Goal: Transaction & Acquisition: Purchase product/service

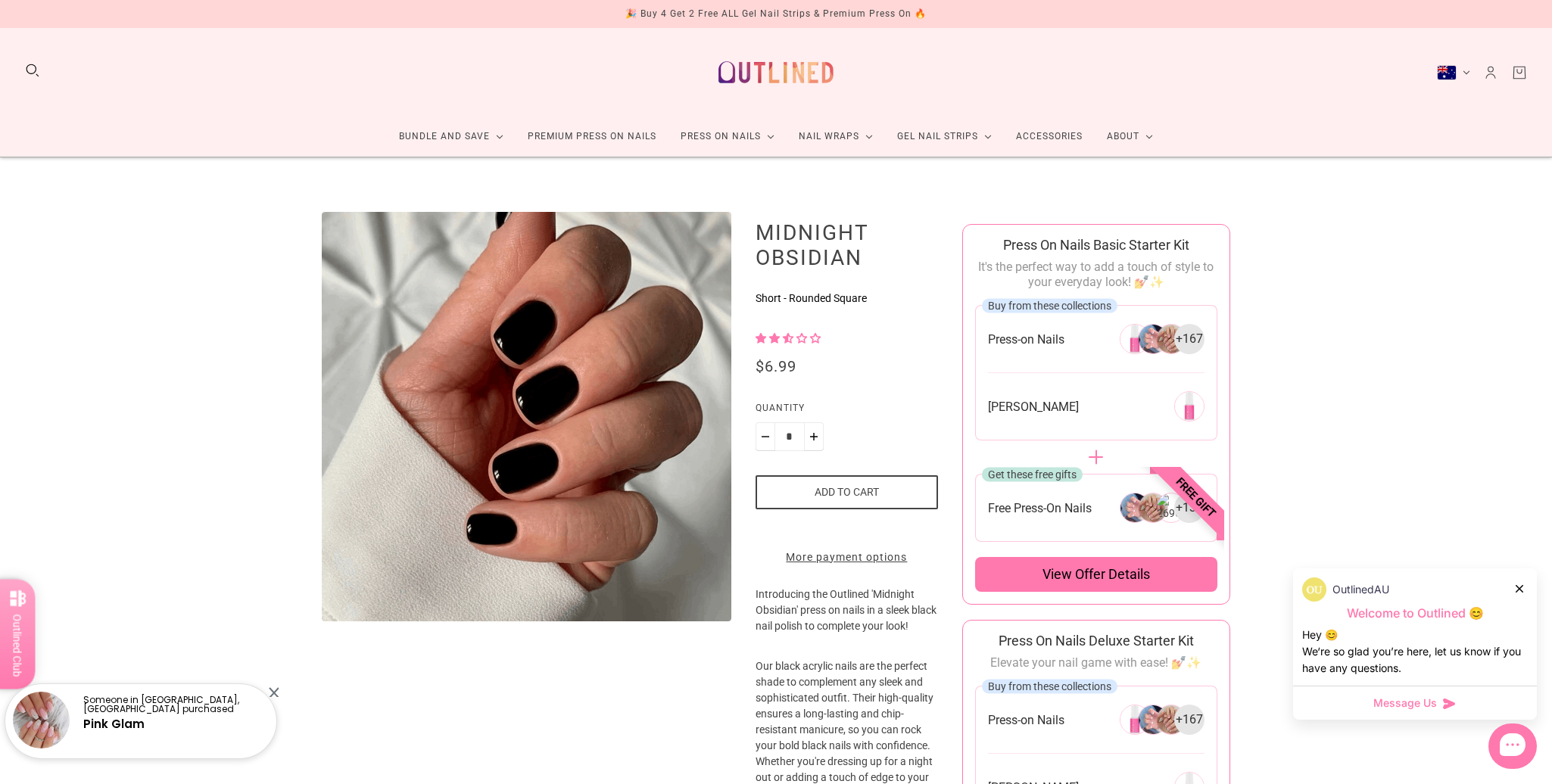
click at [805, 496] on button "Add to cart" at bounding box center [846, 492] width 182 height 34
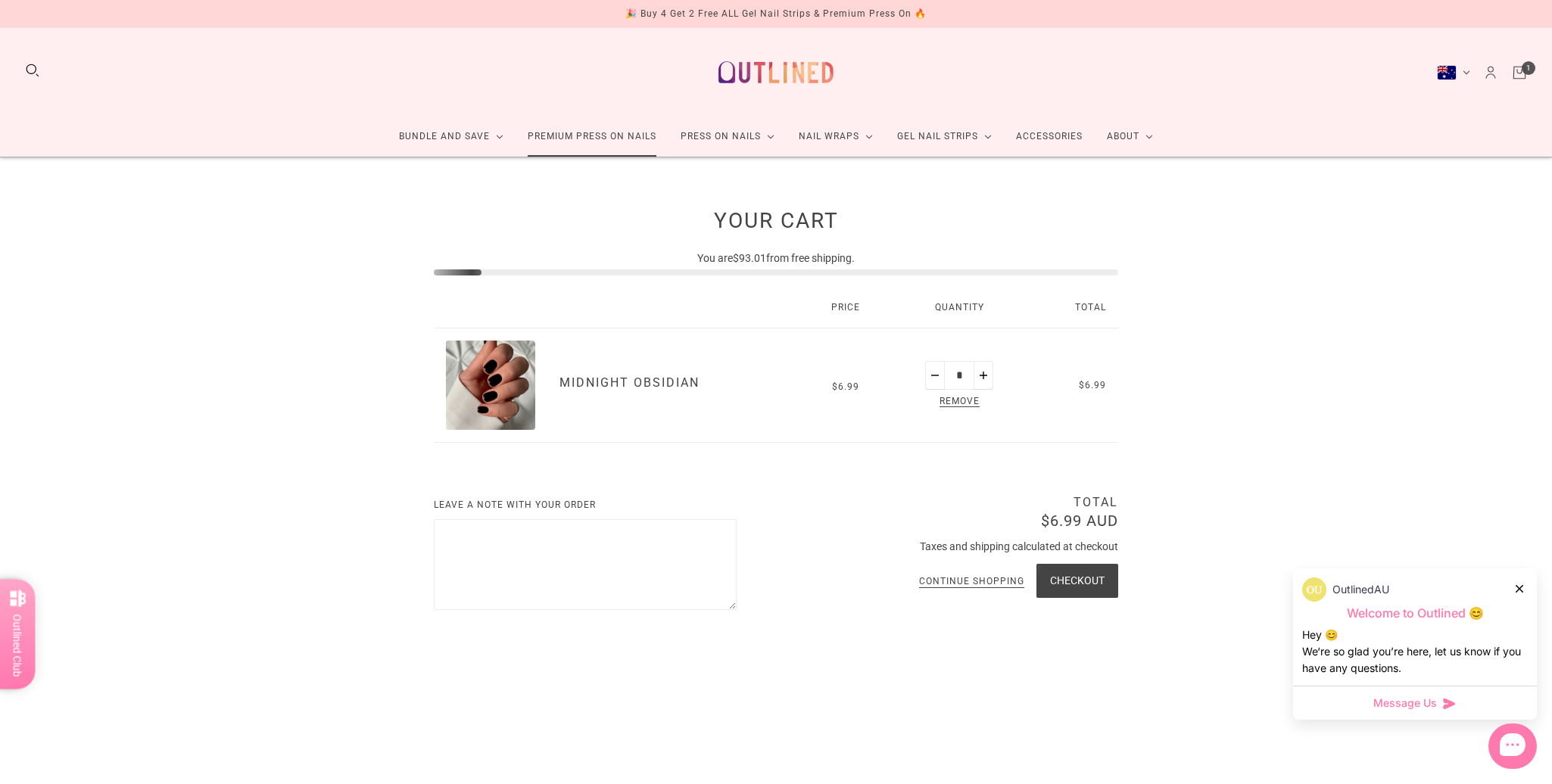
click at [569, 134] on link "Premium Press On Nails" at bounding box center [592, 136] width 153 height 40
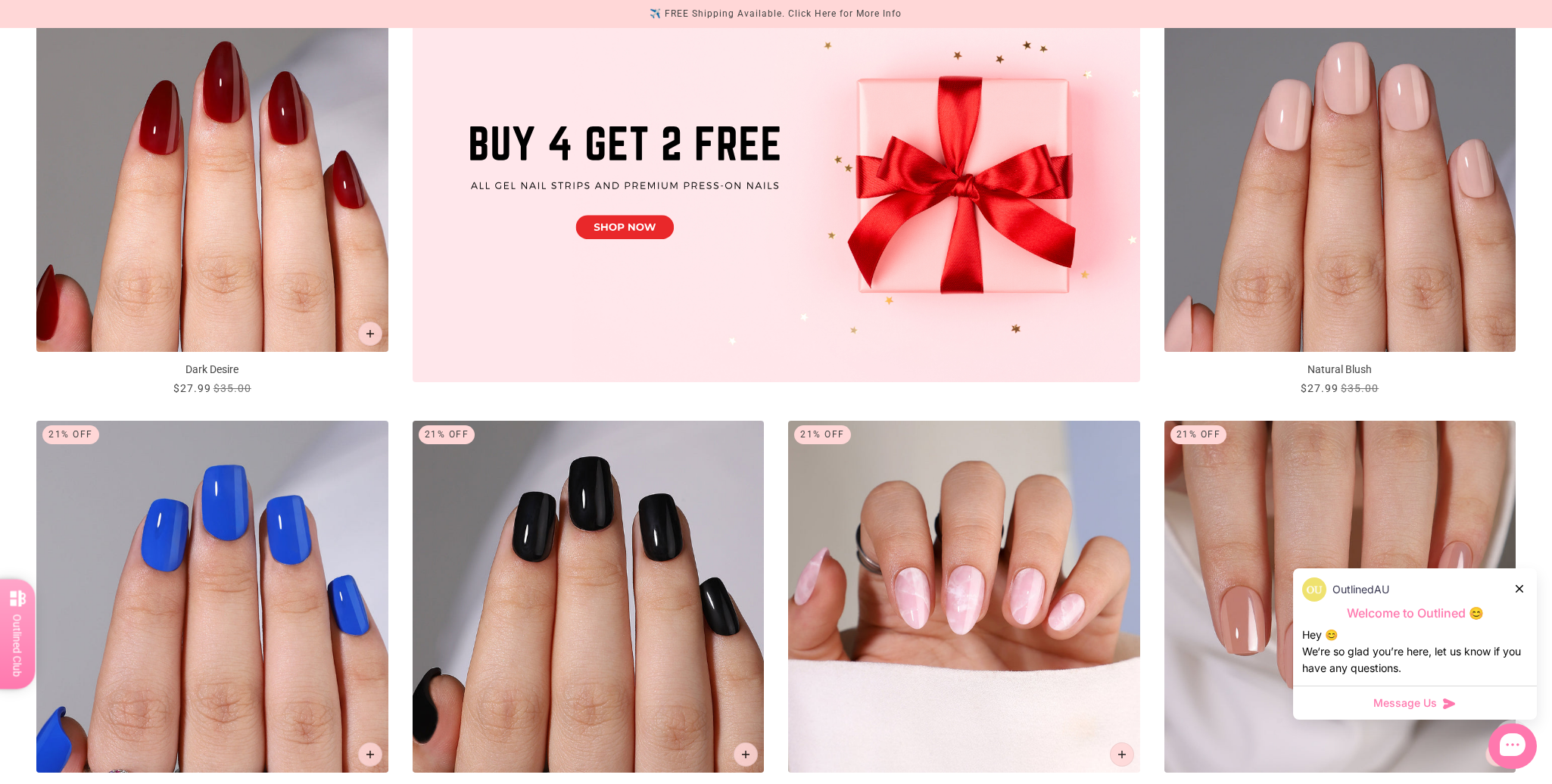
scroll to position [757, 0]
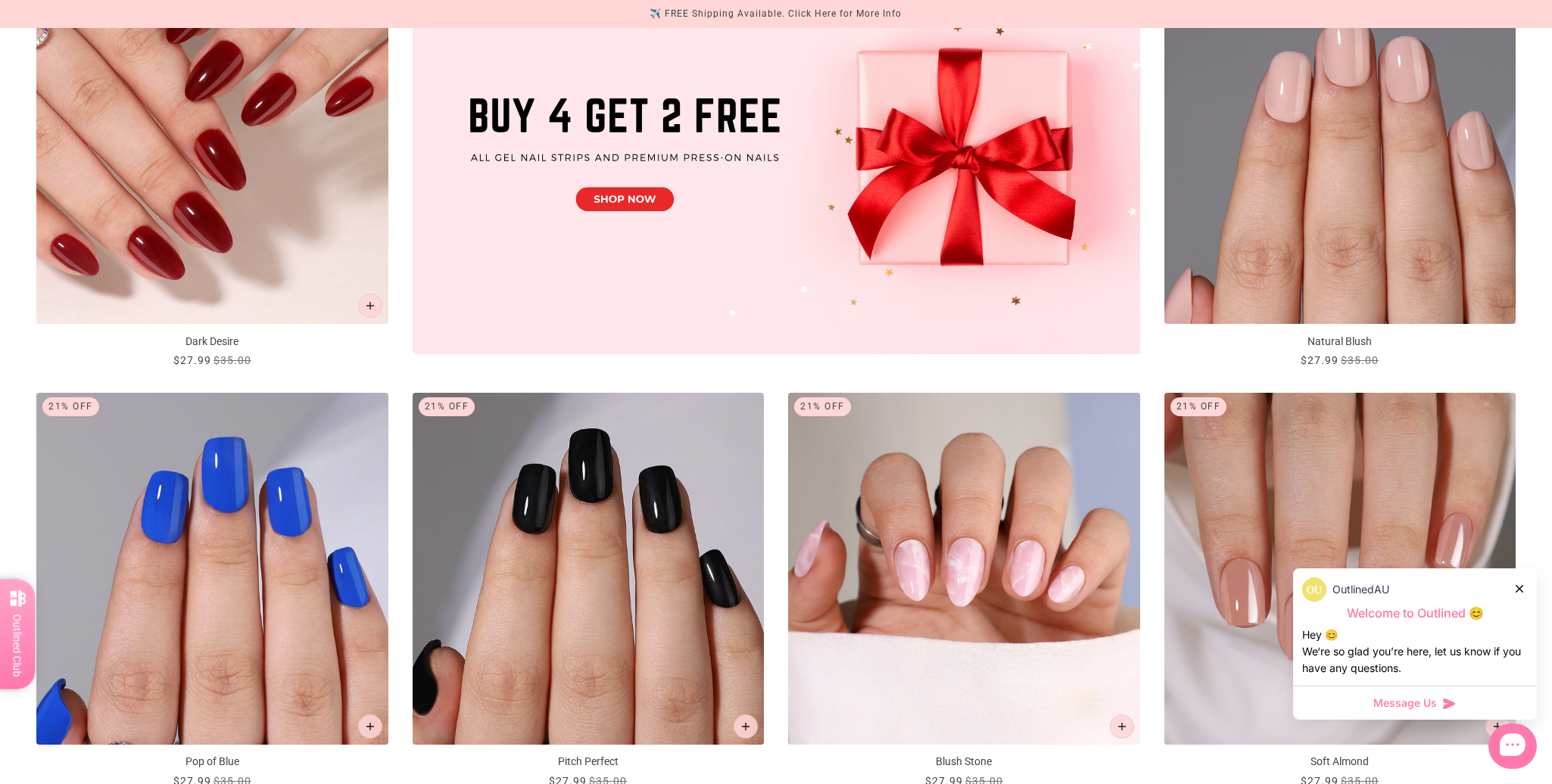
click at [110, 155] on img "Dark Desire" at bounding box center [212, 148] width 352 height 352
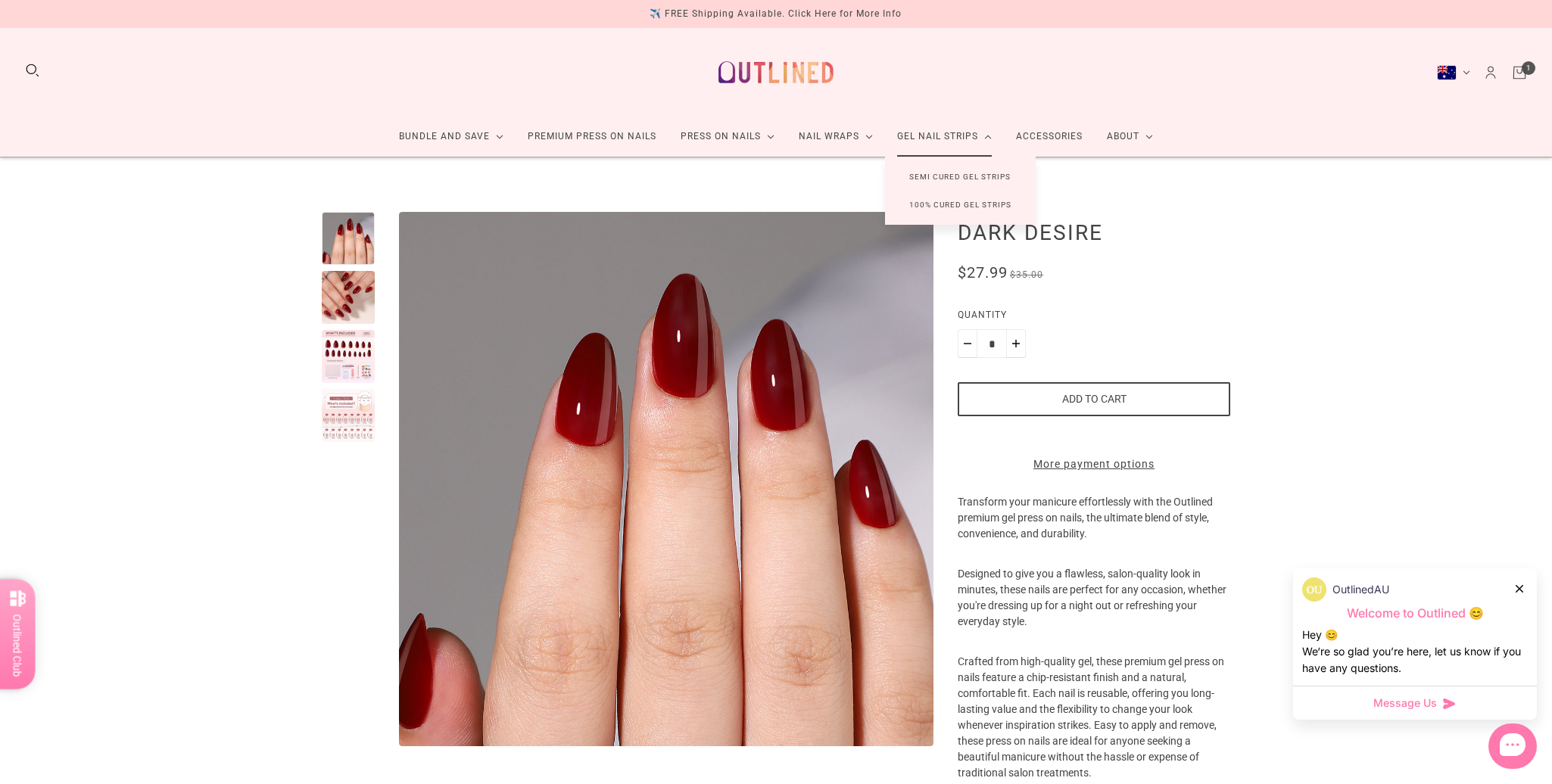
click at [968, 170] on link "Semi Cured Gel Strips" at bounding box center [960, 177] width 150 height 28
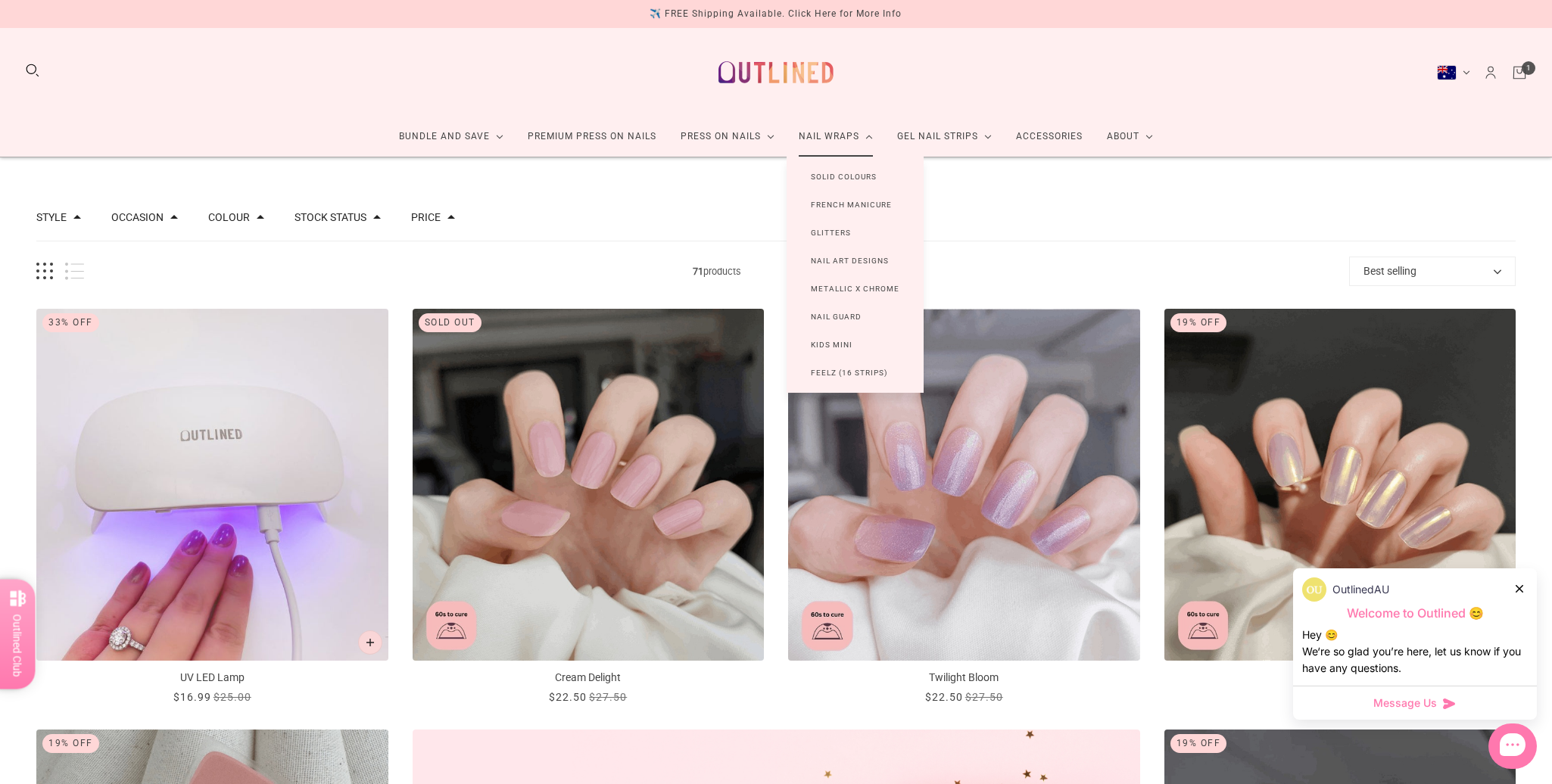
click at [800, 131] on link "Nail Wraps" at bounding box center [836, 136] width 98 height 40
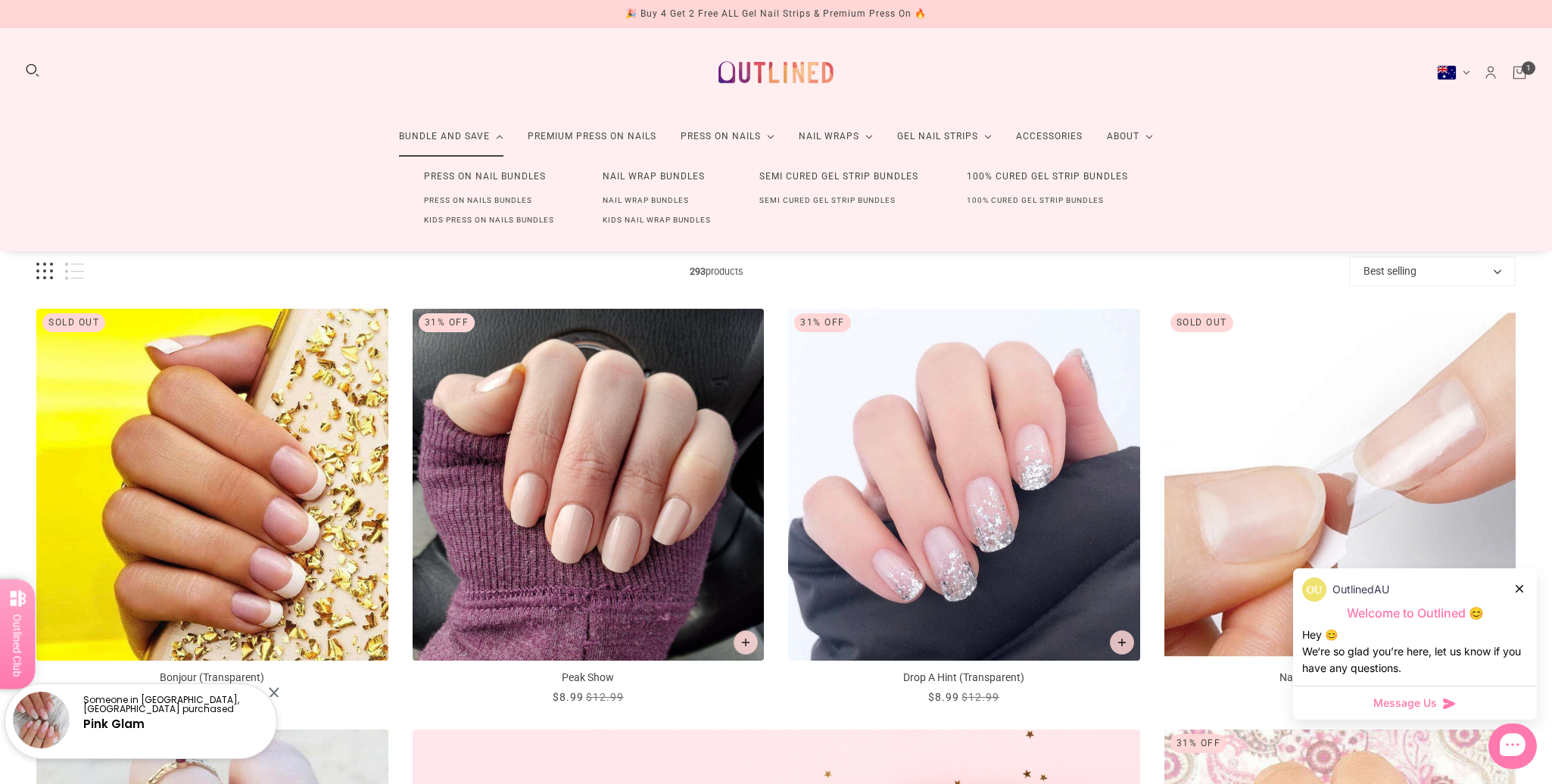
click at [467, 200] on link "Press On Nails Bundles" at bounding box center [478, 200] width 156 height 20
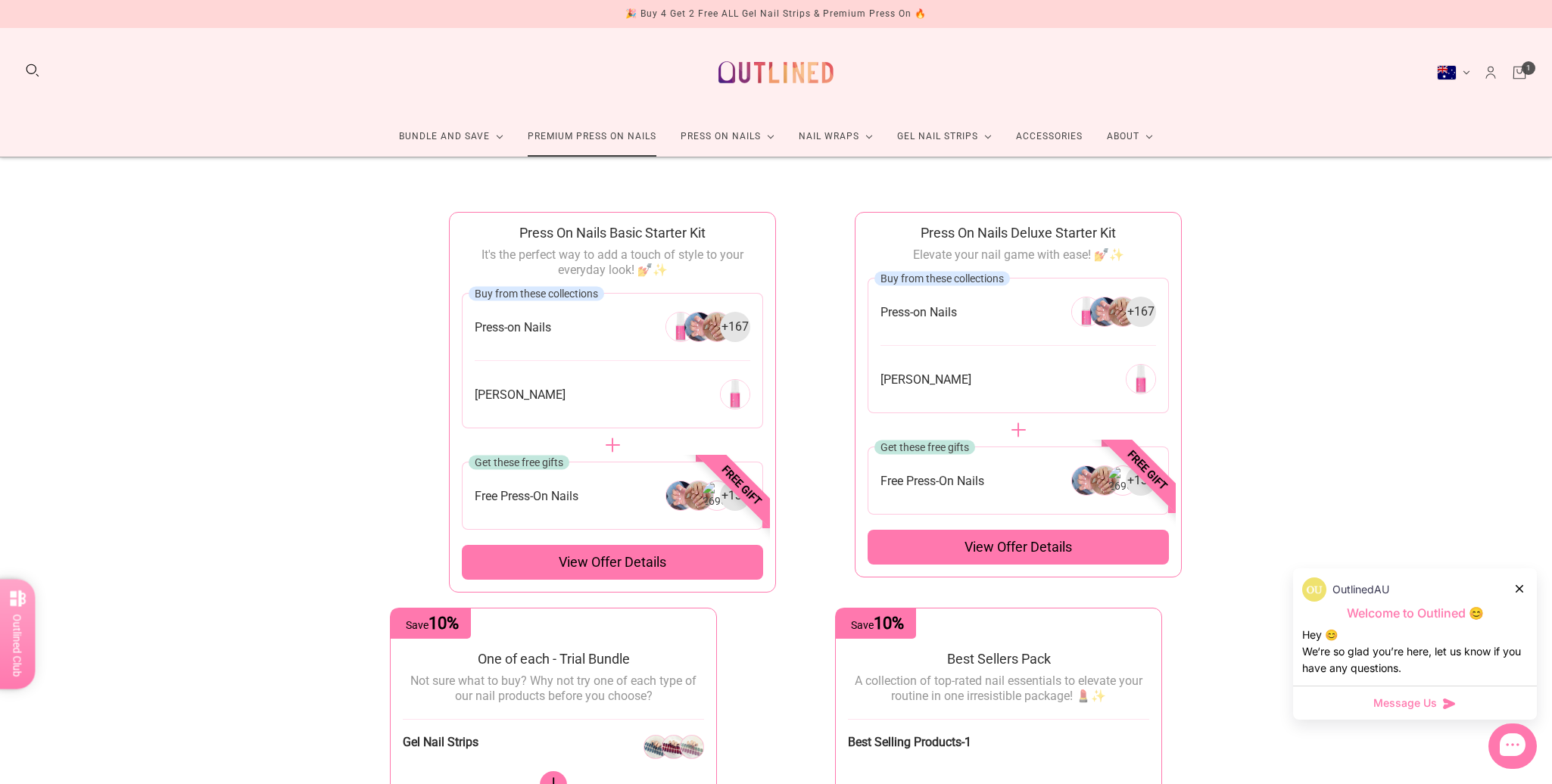
click at [581, 139] on link "Premium Press On Nails" at bounding box center [592, 136] width 153 height 40
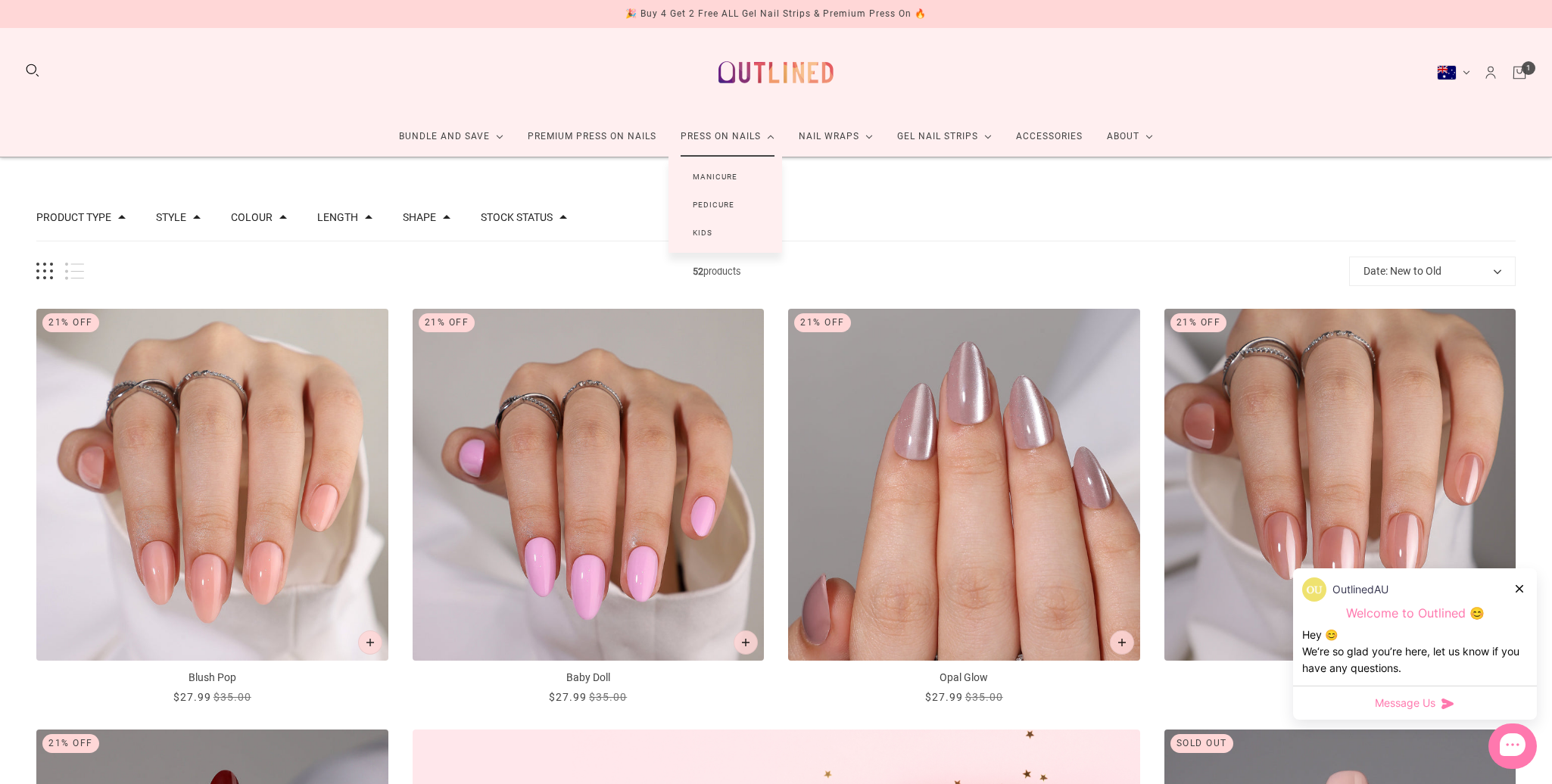
click at [729, 131] on link "Press On Nails" at bounding box center [728, 136] width 118 height 40
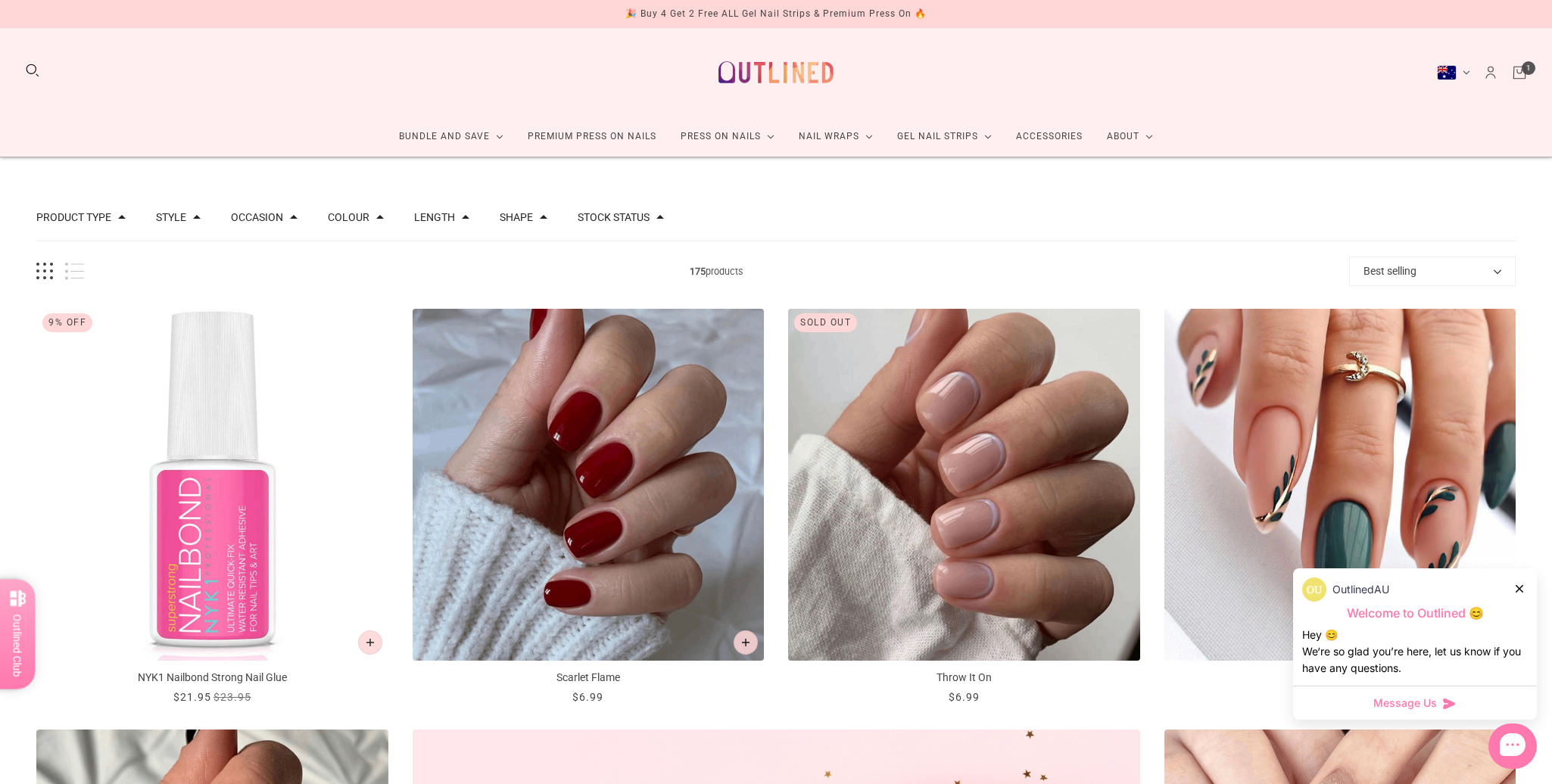
click at [550, 479] on img "Scarlet Flame" at bounding box center [588, 484] width 352 height 352
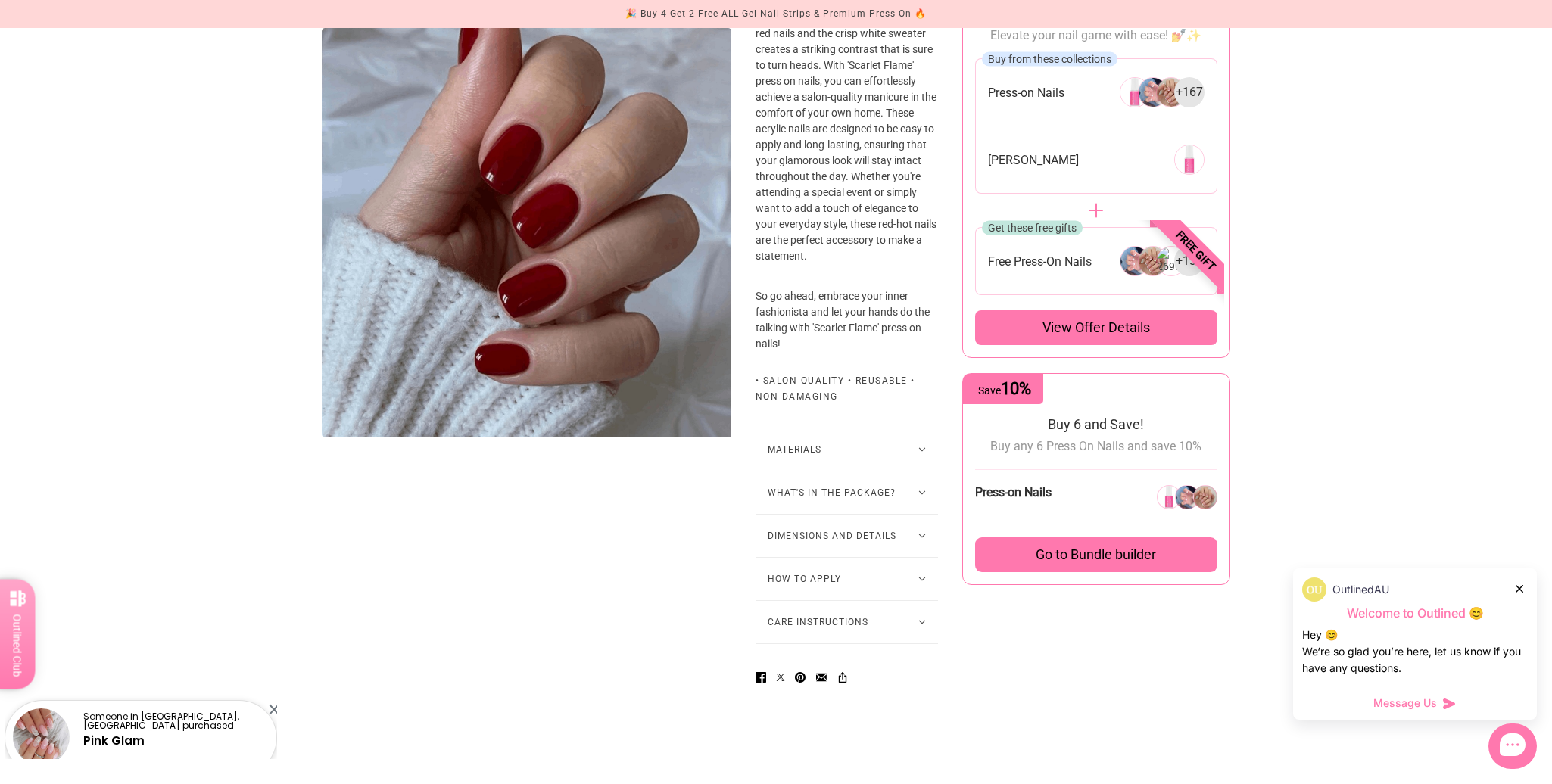
scroll to position [681, 0]
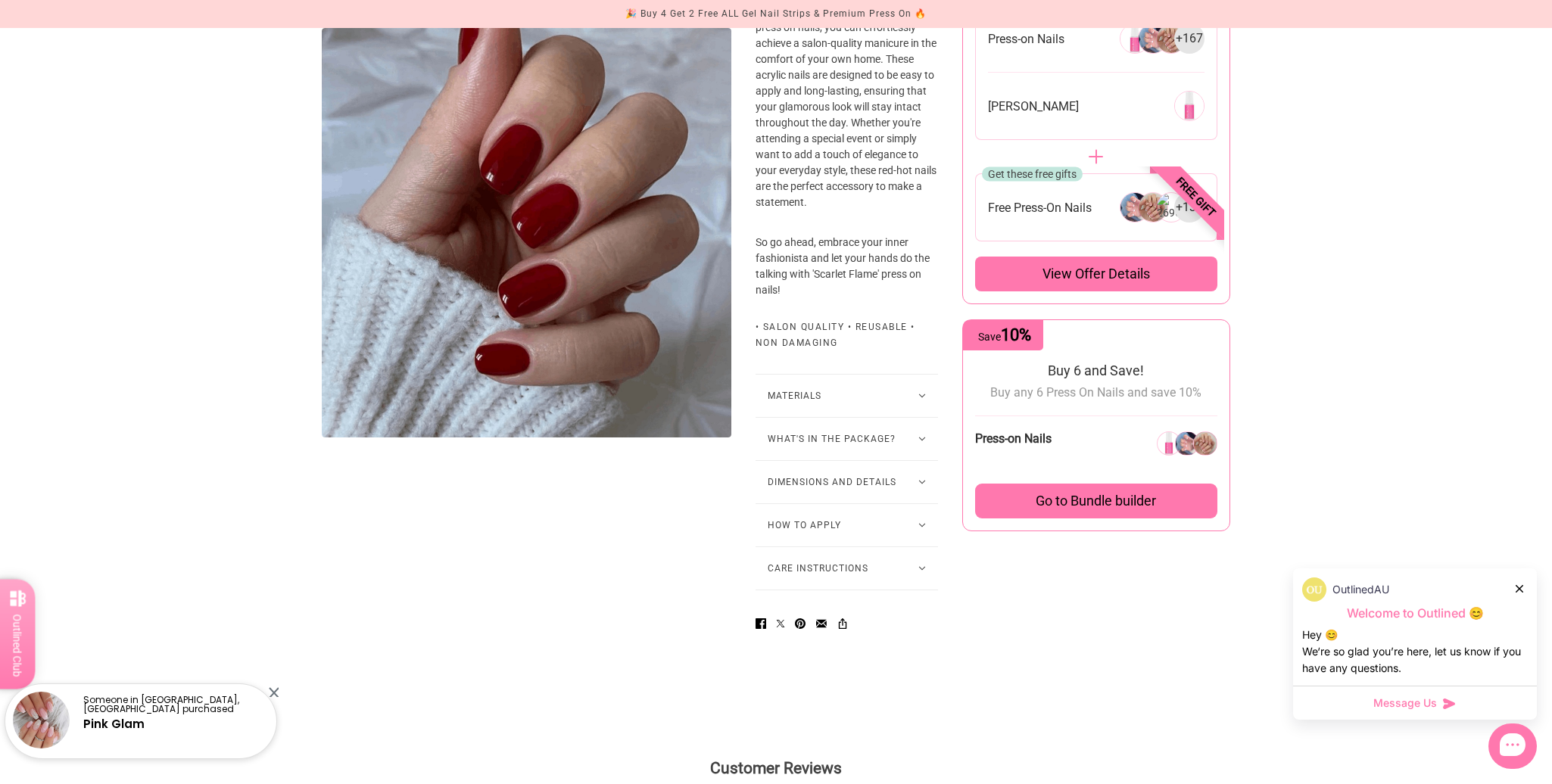
click at [798, 416] on button "Materials" at bounding box center [846, 396] width 182 height 42
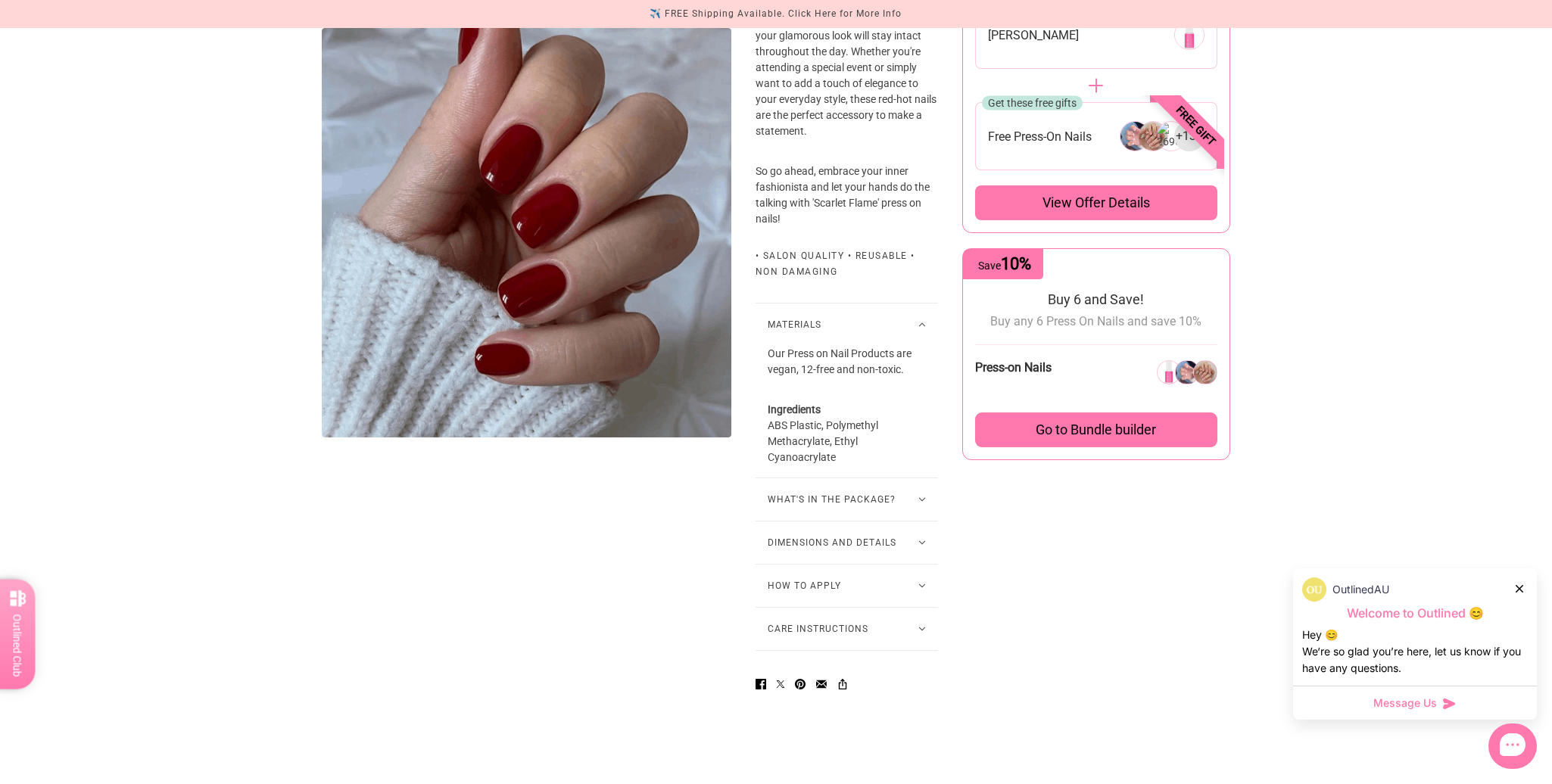
scroll to position [757, 0]
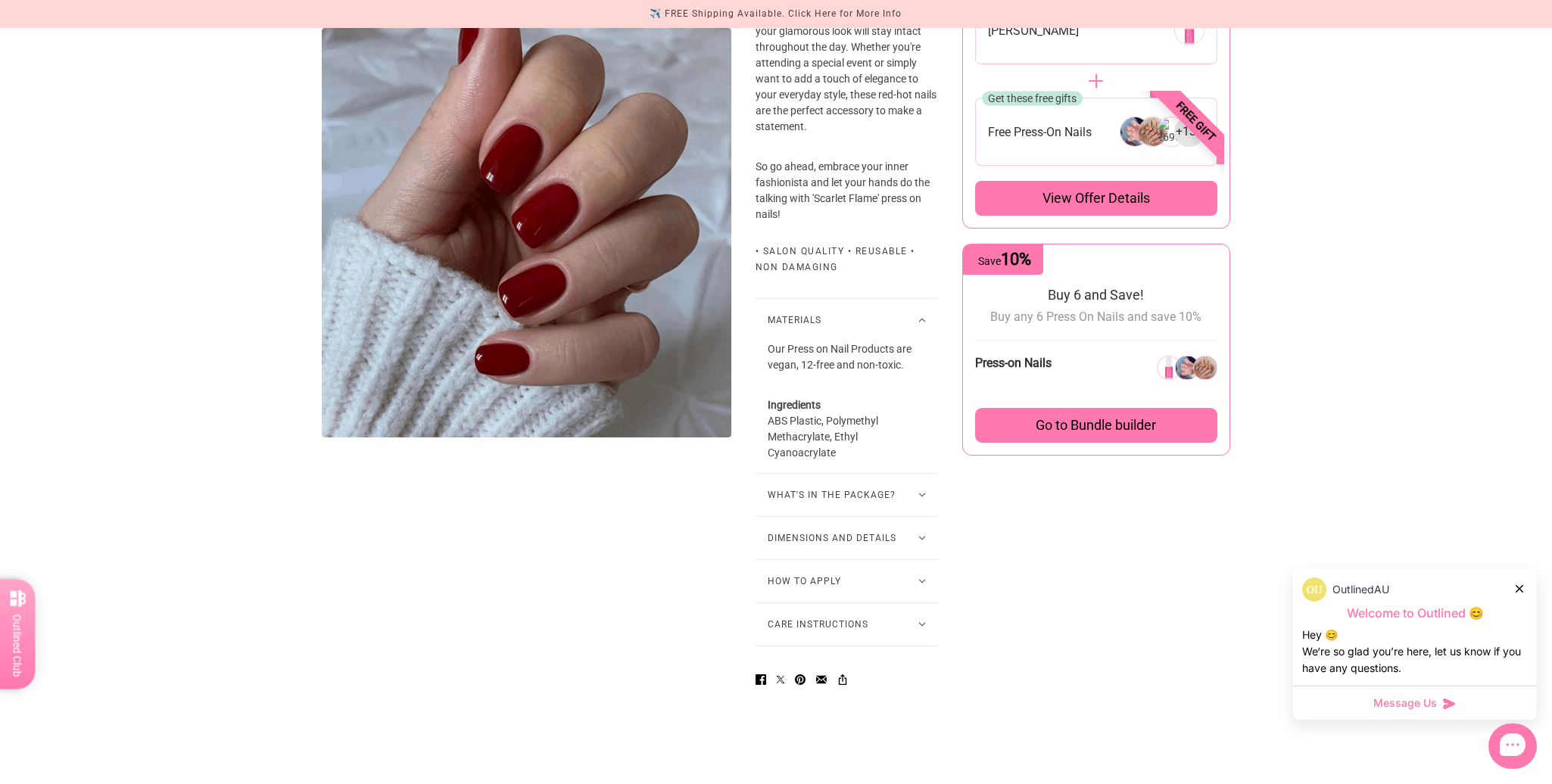
click at [803, 508] on button "What's in the package?" at bounding box center [846, 495] width 182 height 42
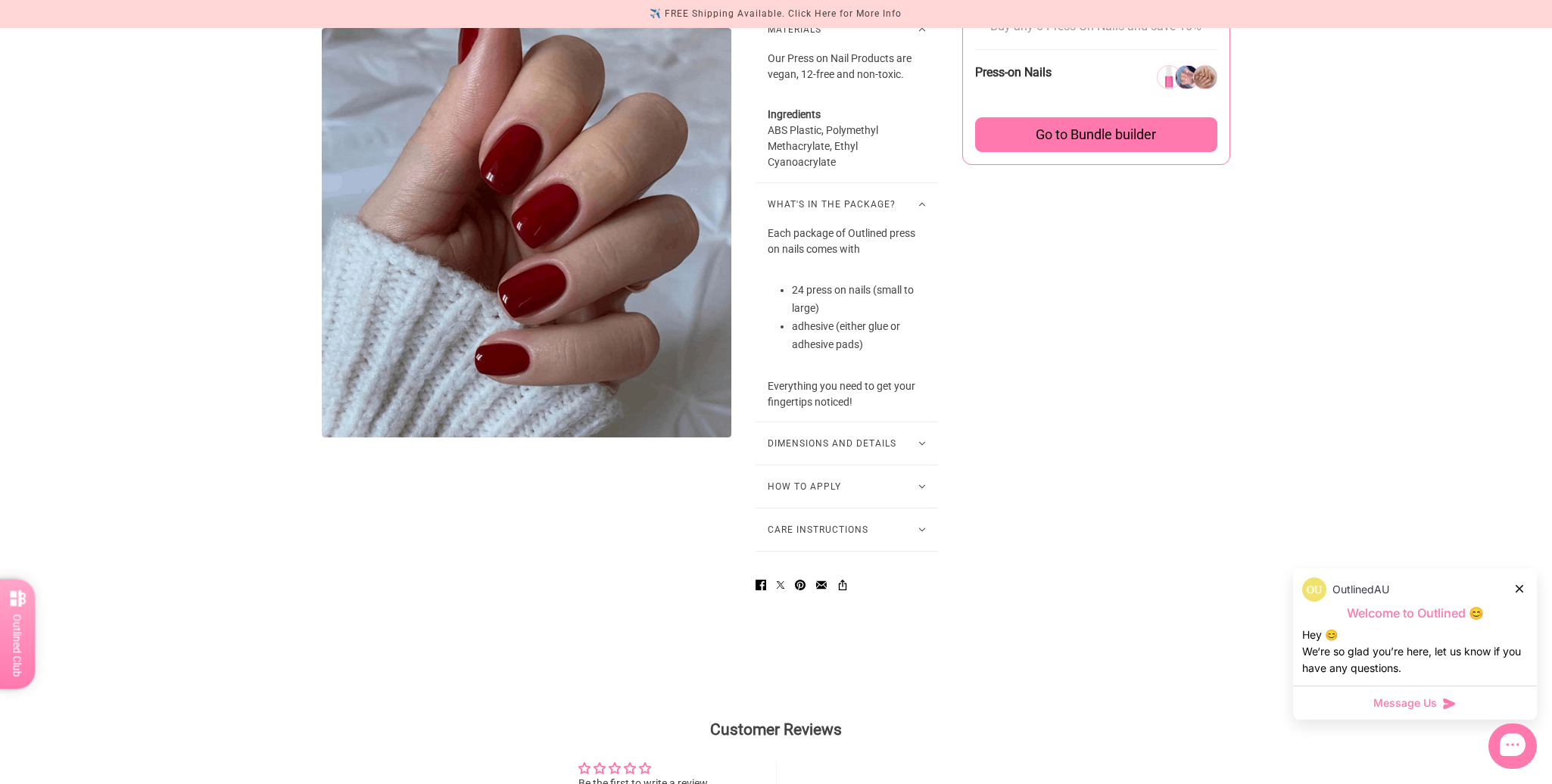
scroll to position [1059, 0]
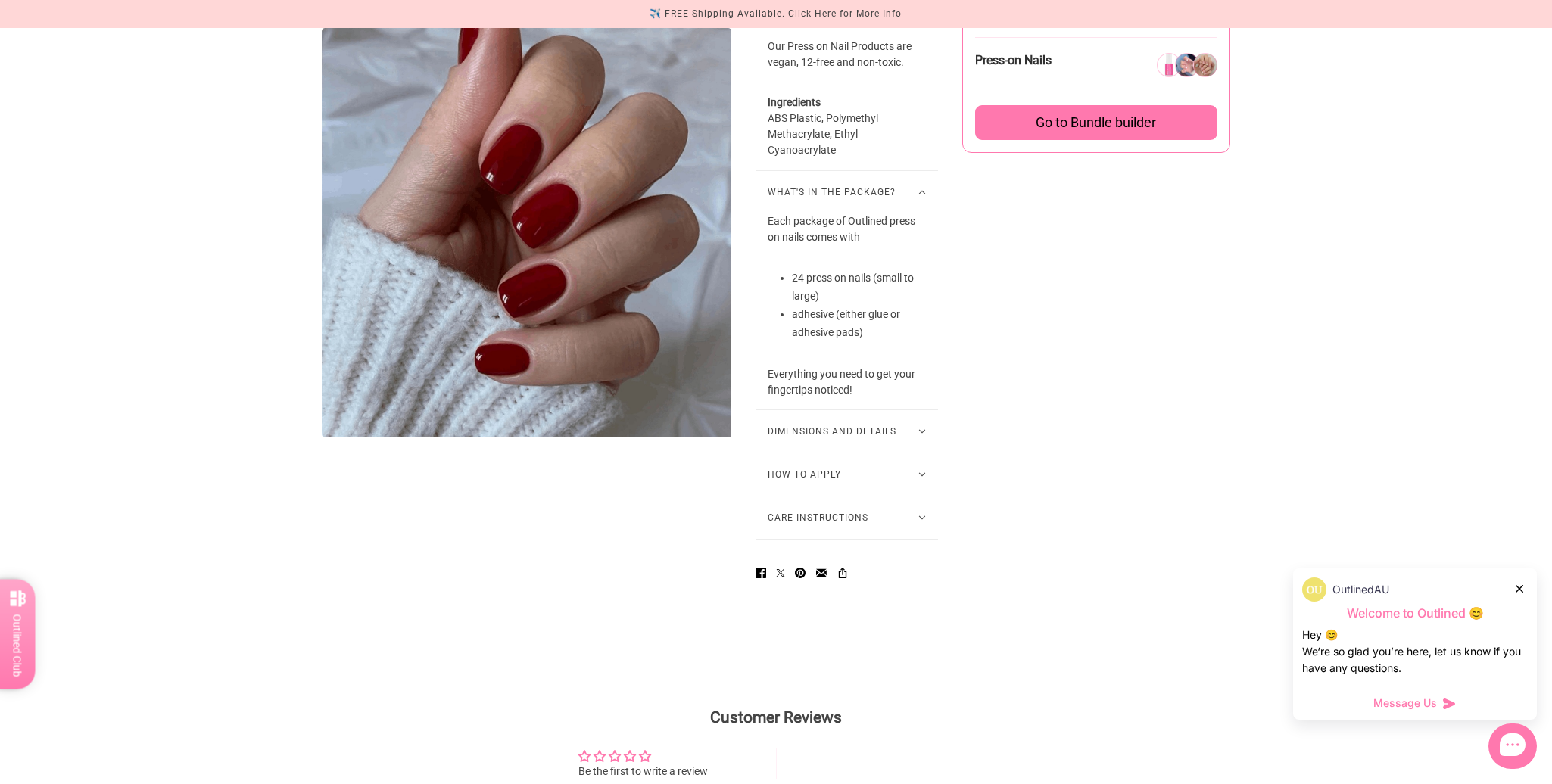
click at [807, 451] on button "Dimensions and Details" at bounding box center [846, 431] width 182 height 42
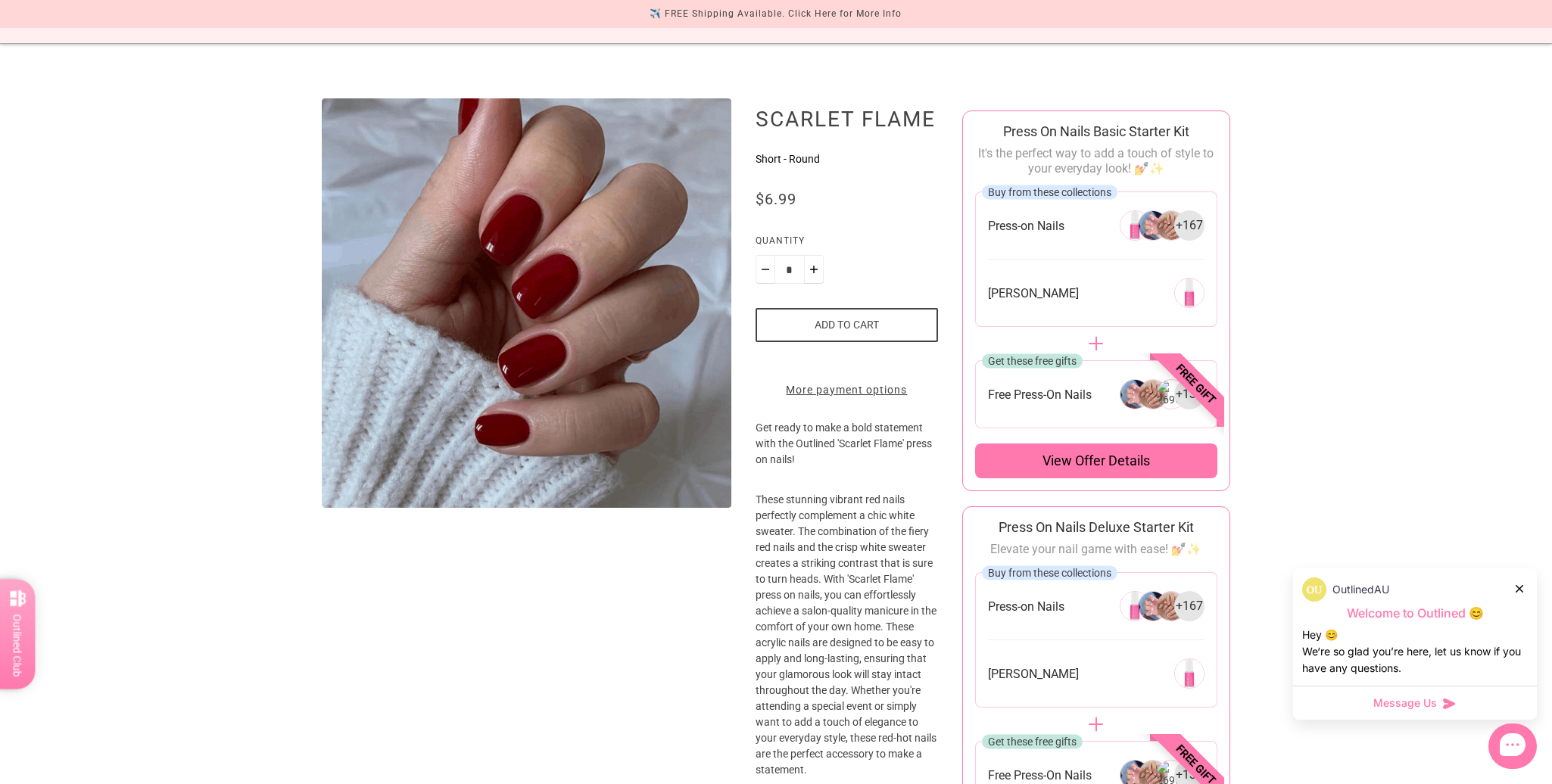
scroll to position [0, 0]
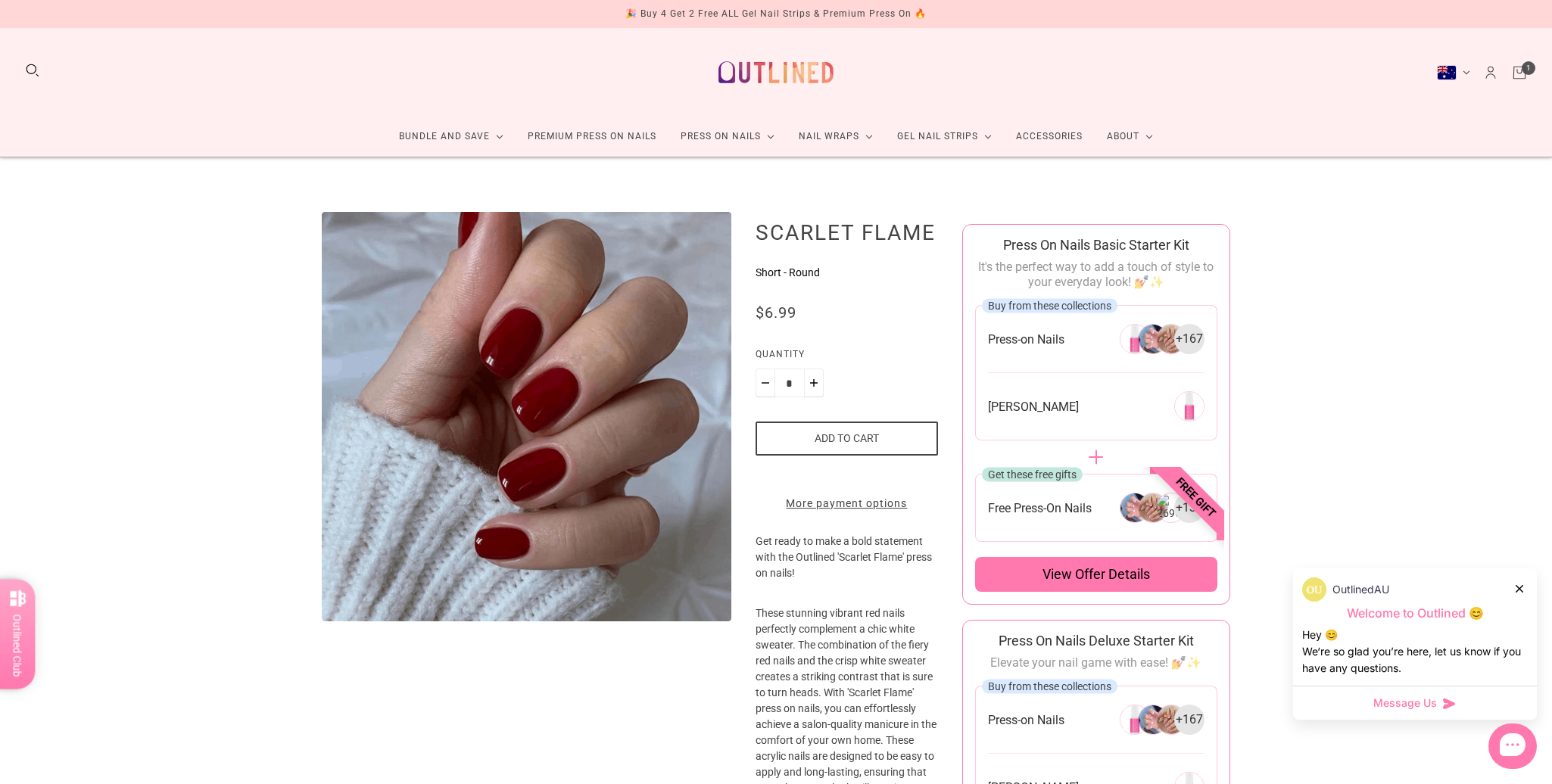
click at [827, 431] on button "Add to cart" at bounding box center [846, 438] width 182 height 34
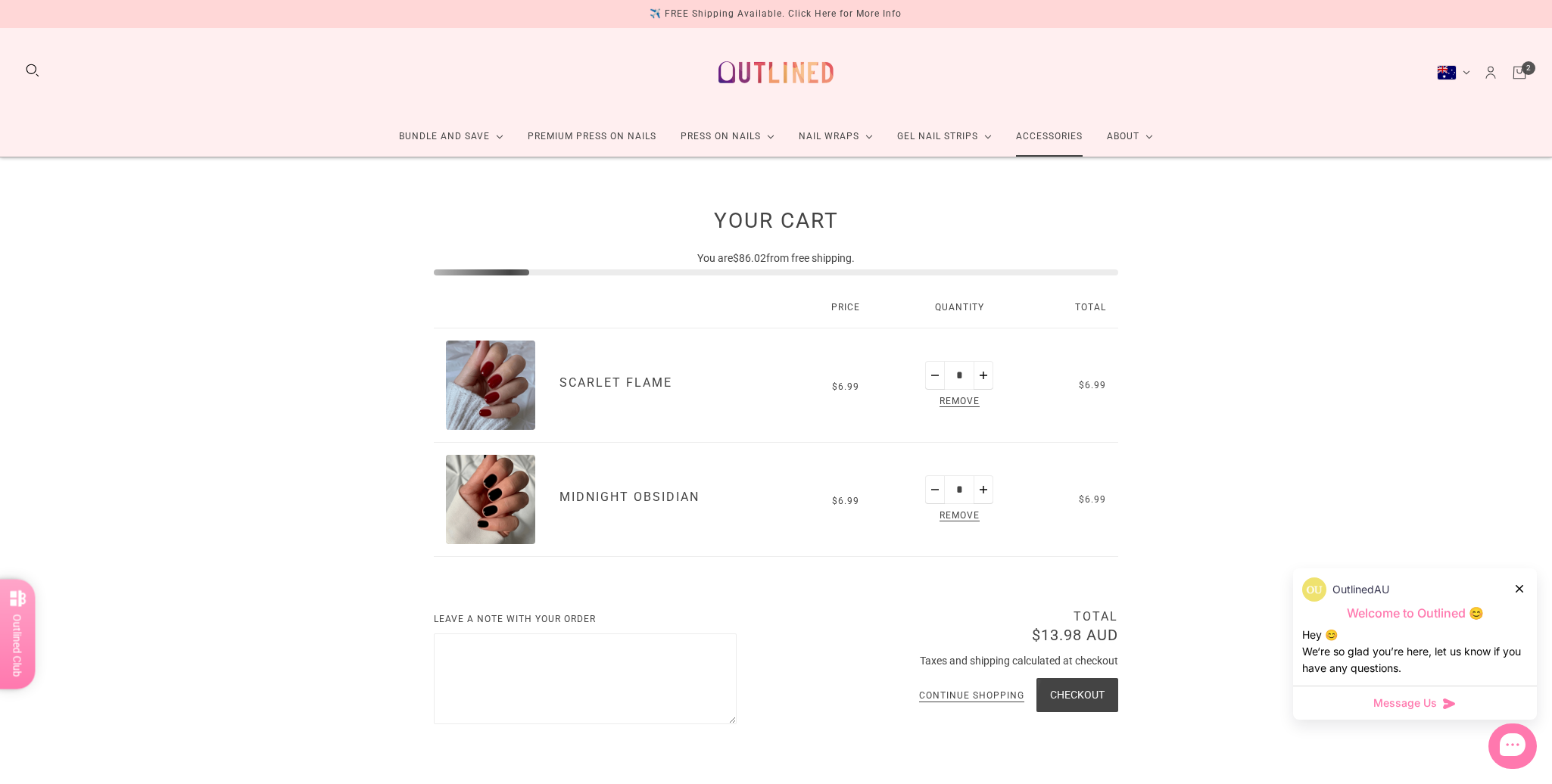
click at [1034, 146] on link "Accessories" at bounding box center [1049, 136] width 91 height 40
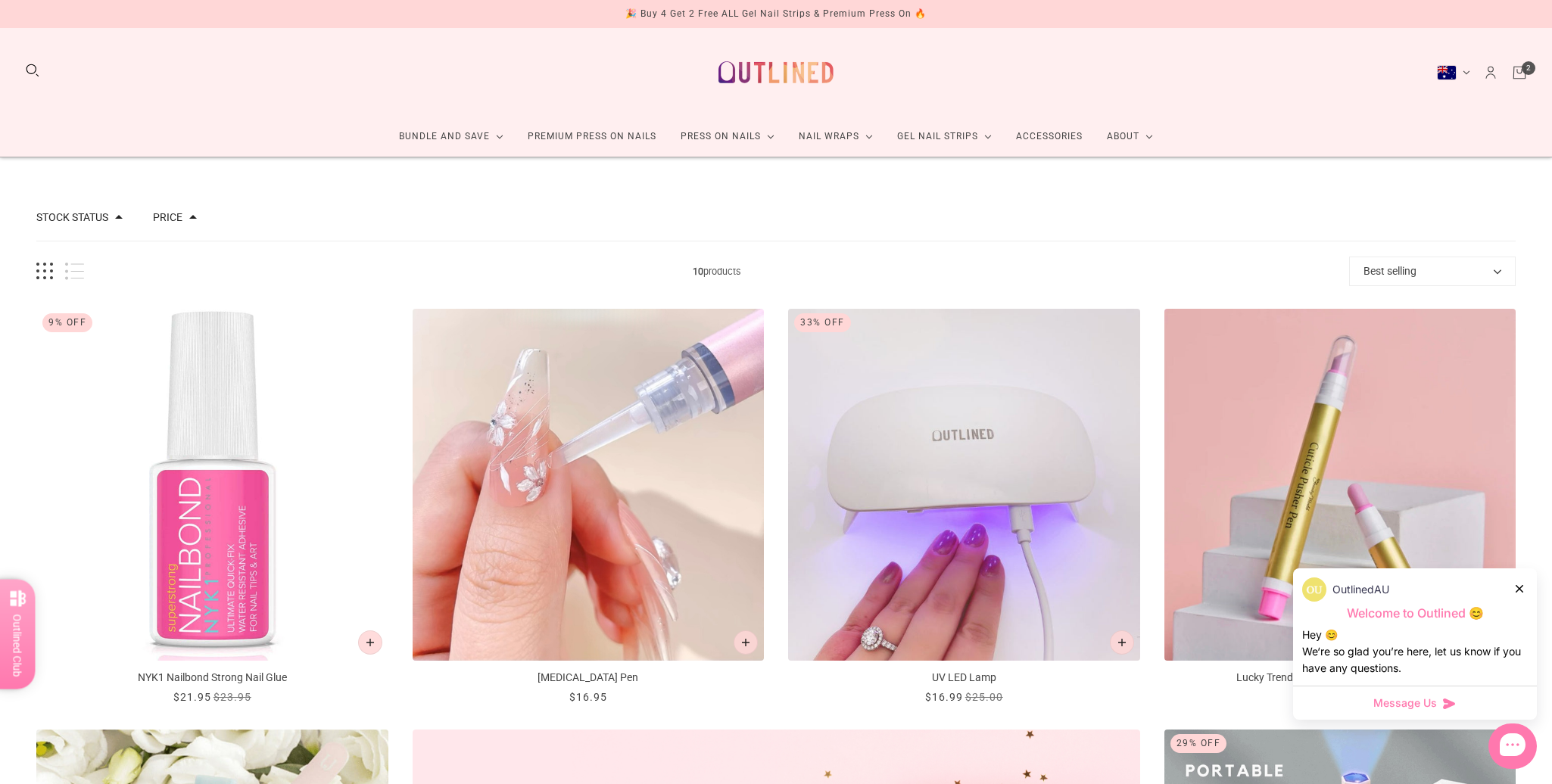
click at [1520, 74] on icon "Cart" at bounding box center [1520, 72] width 17 height 17
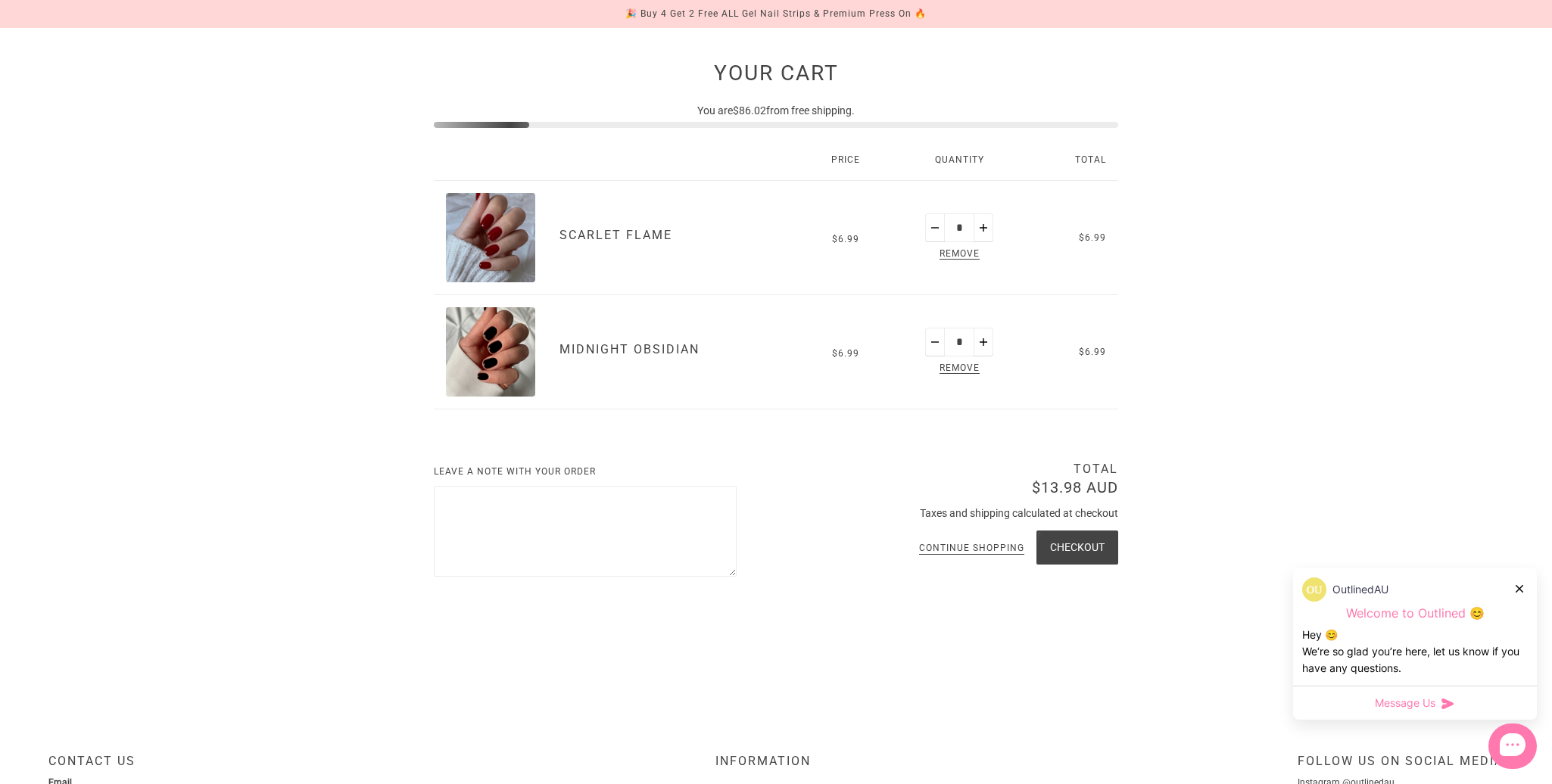
scroll to position [151, 0]
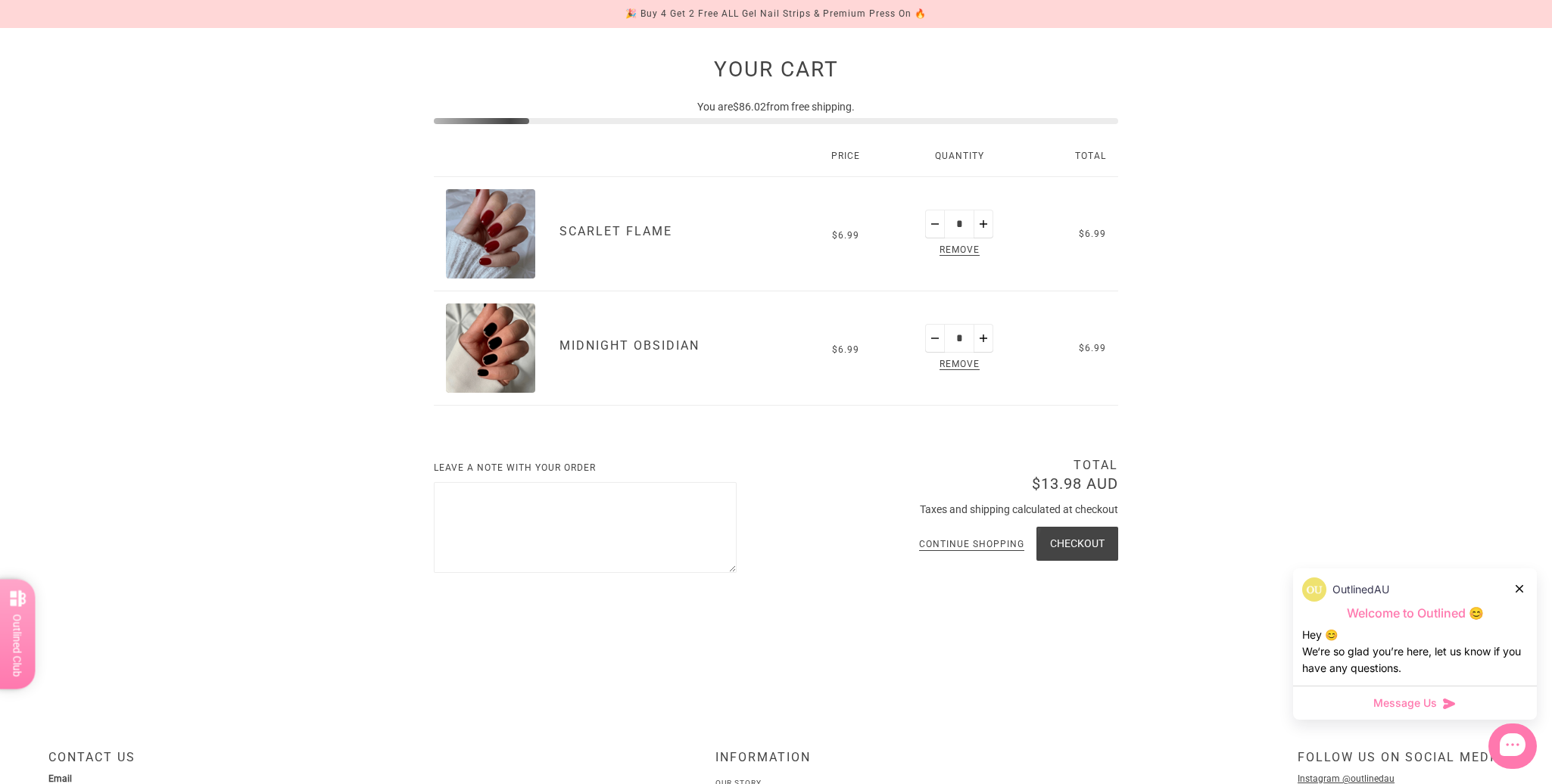
click at [1080, 543] on button "Checkout" at bounding box center [1077, 543] width 82 height 34
